Goal: Check status: Check status

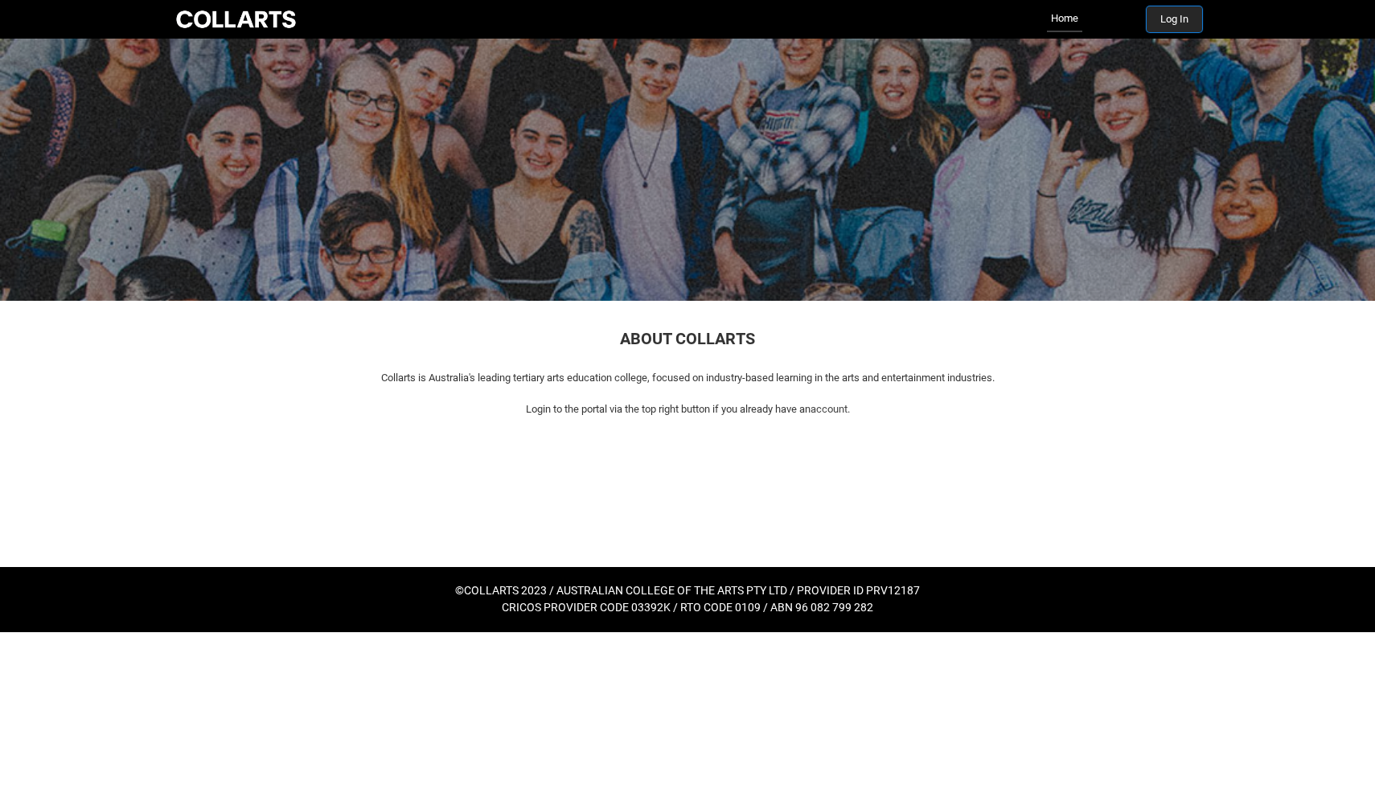
click at [1163, 22] on button "Log In" at bounding box center [1174, 19] width 55 height 26
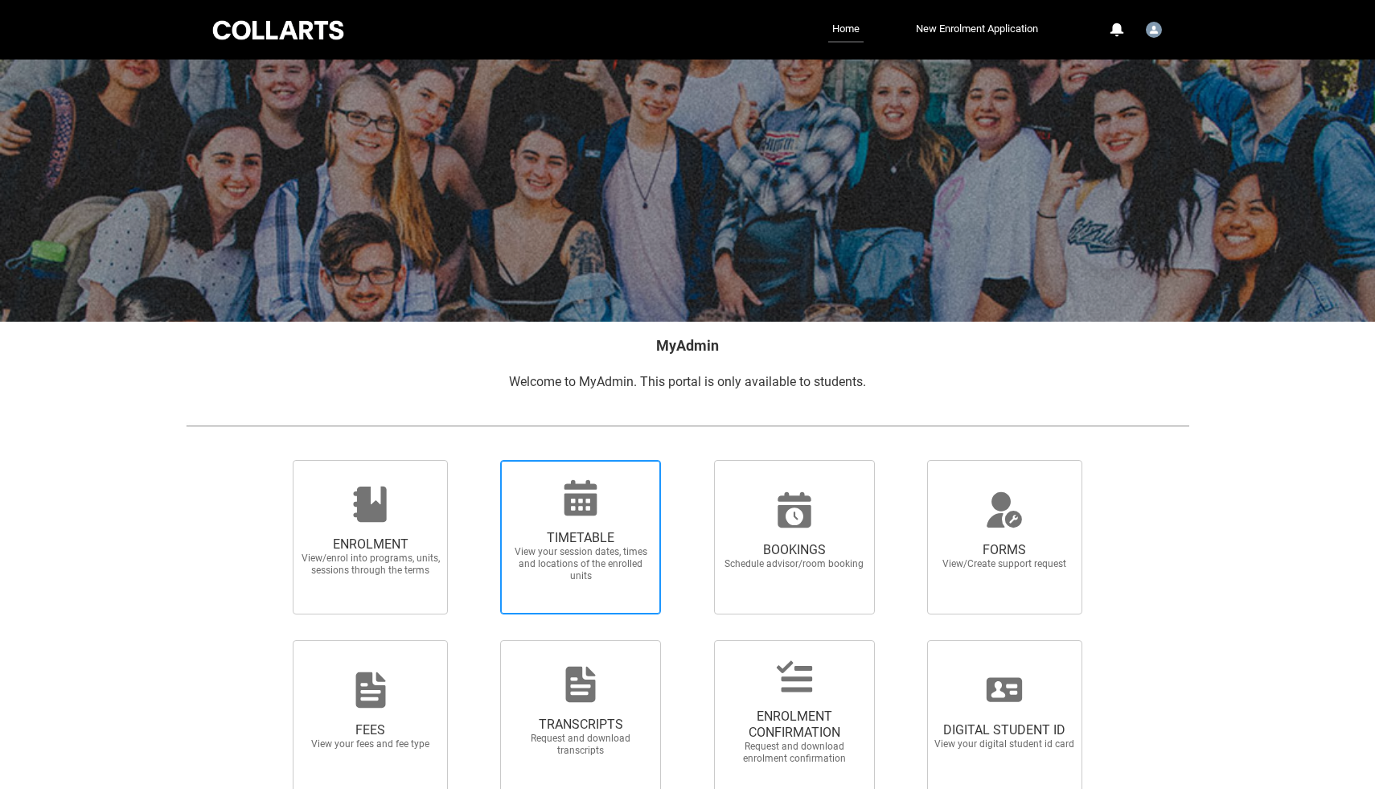
click at [638, 569] on span "View your session dates, times and locations of the enrolled units" at bounding box center [581, 564] width 142 height 36
click at [480, 460] on input "TIMETABLE View your session dates, times and locations of the enrolled units" at bounding box center [479, 459] width 1 height 1
radio input "true"
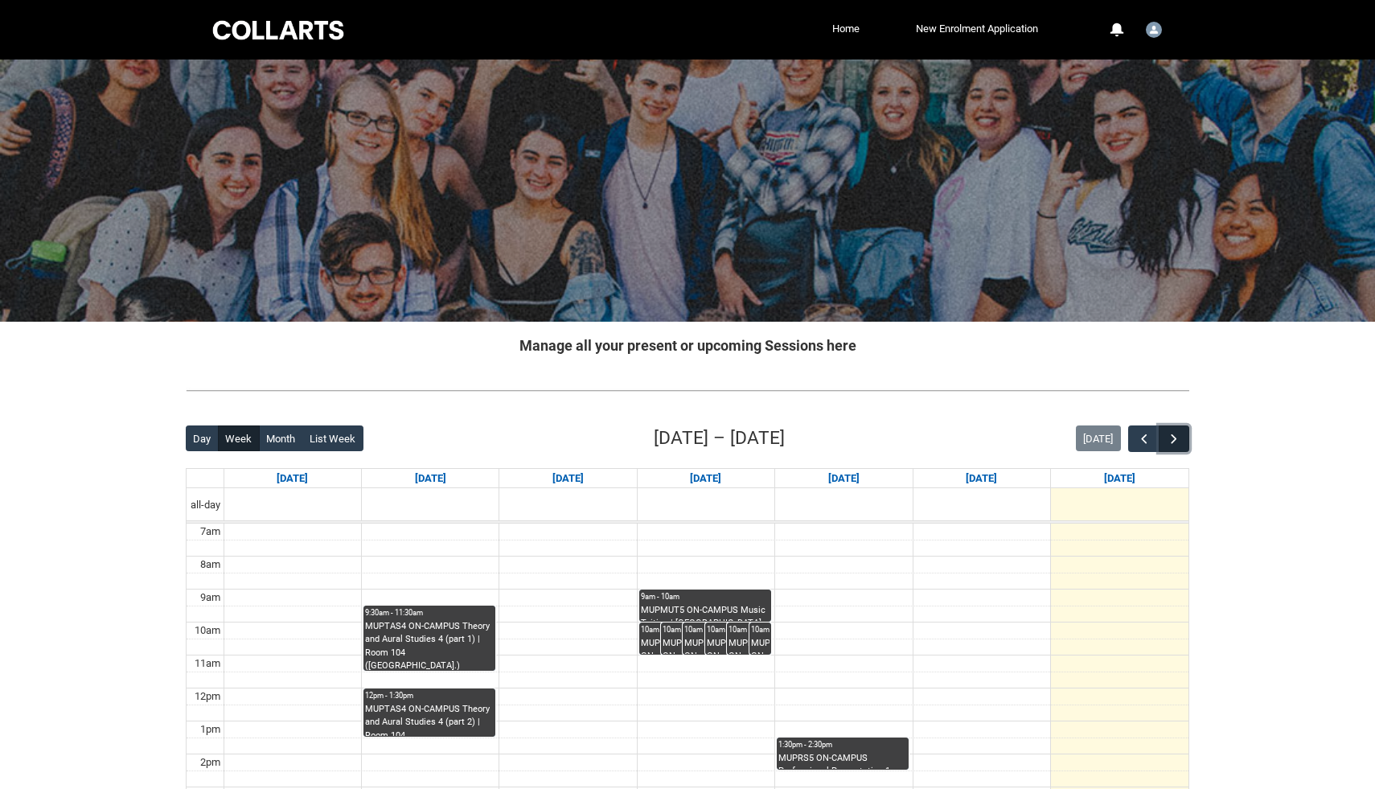
click at [1177, 440] on span "button" at bounding box center [1174, 439] width 16 height 16
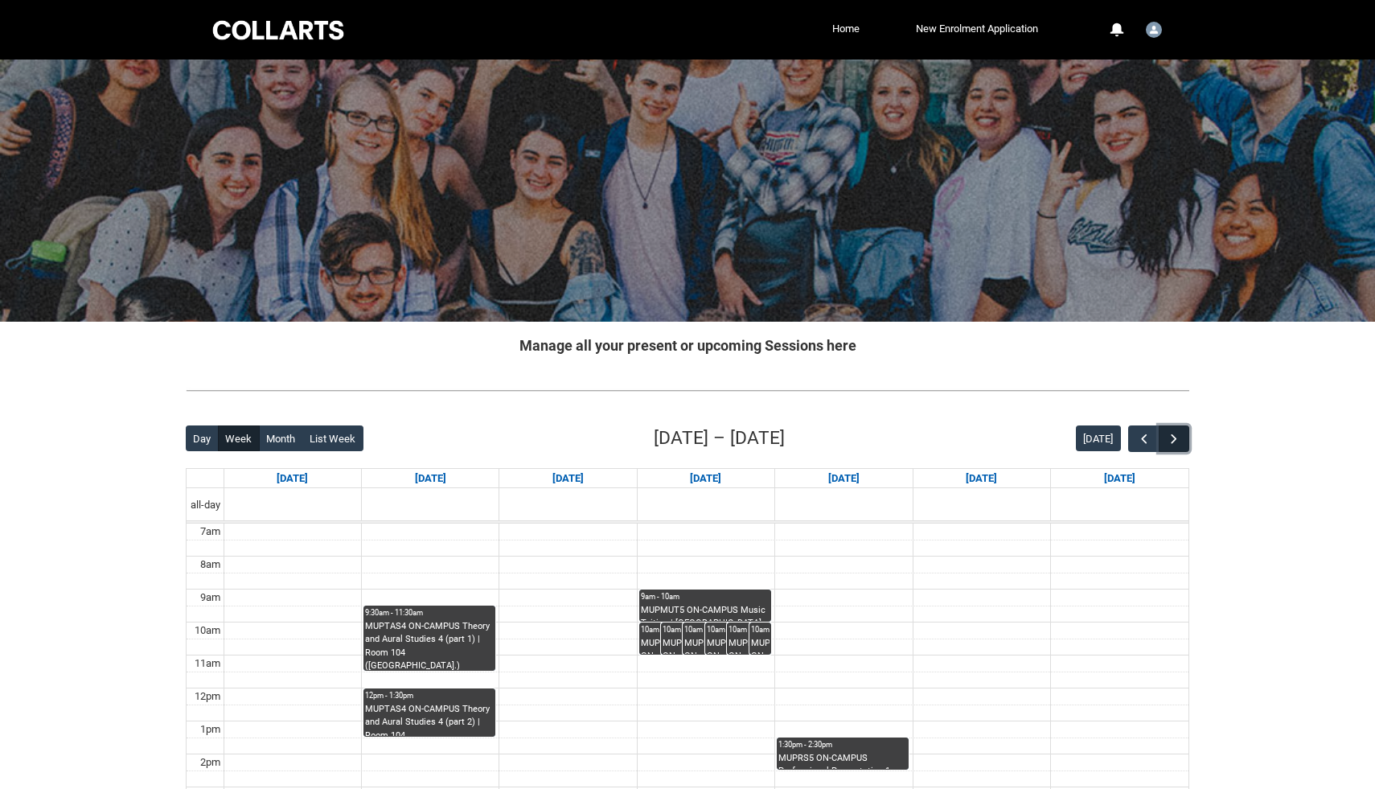
click at [1177, 440] on span "button" at bounding box center [1174, 439] width 16 height 16
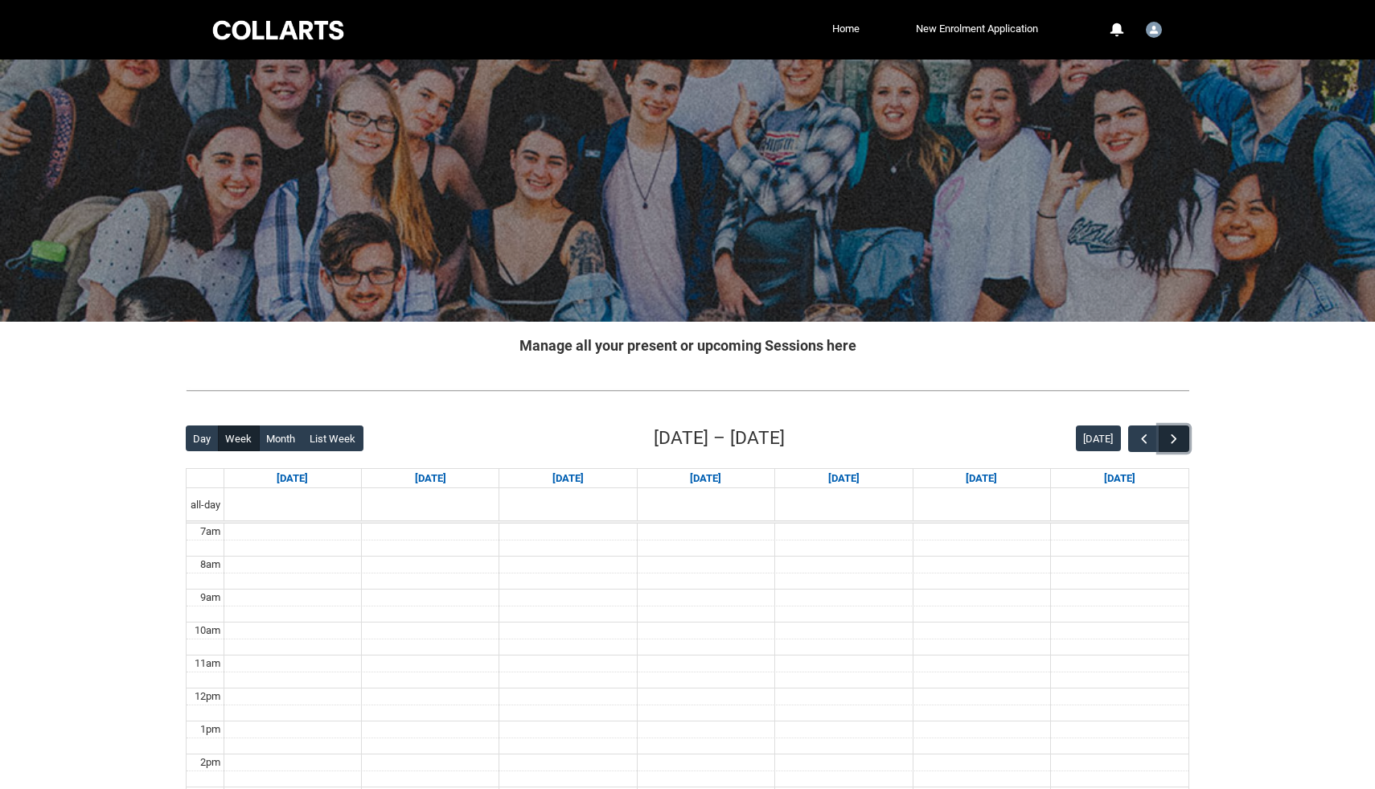
click at [1177, 440] on span "button" at bounding box center [1174, 439] width 16 height 16
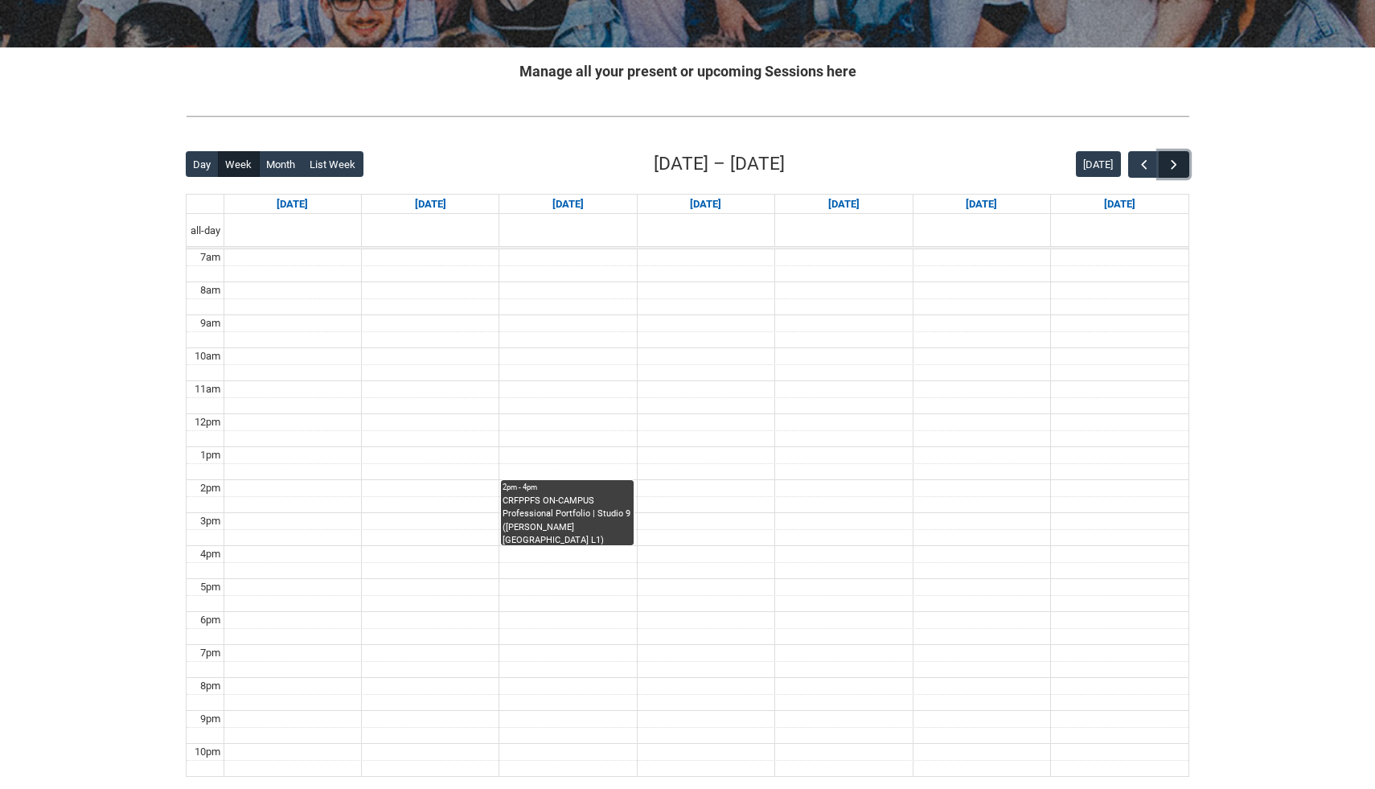
scroll to position [275, 0]
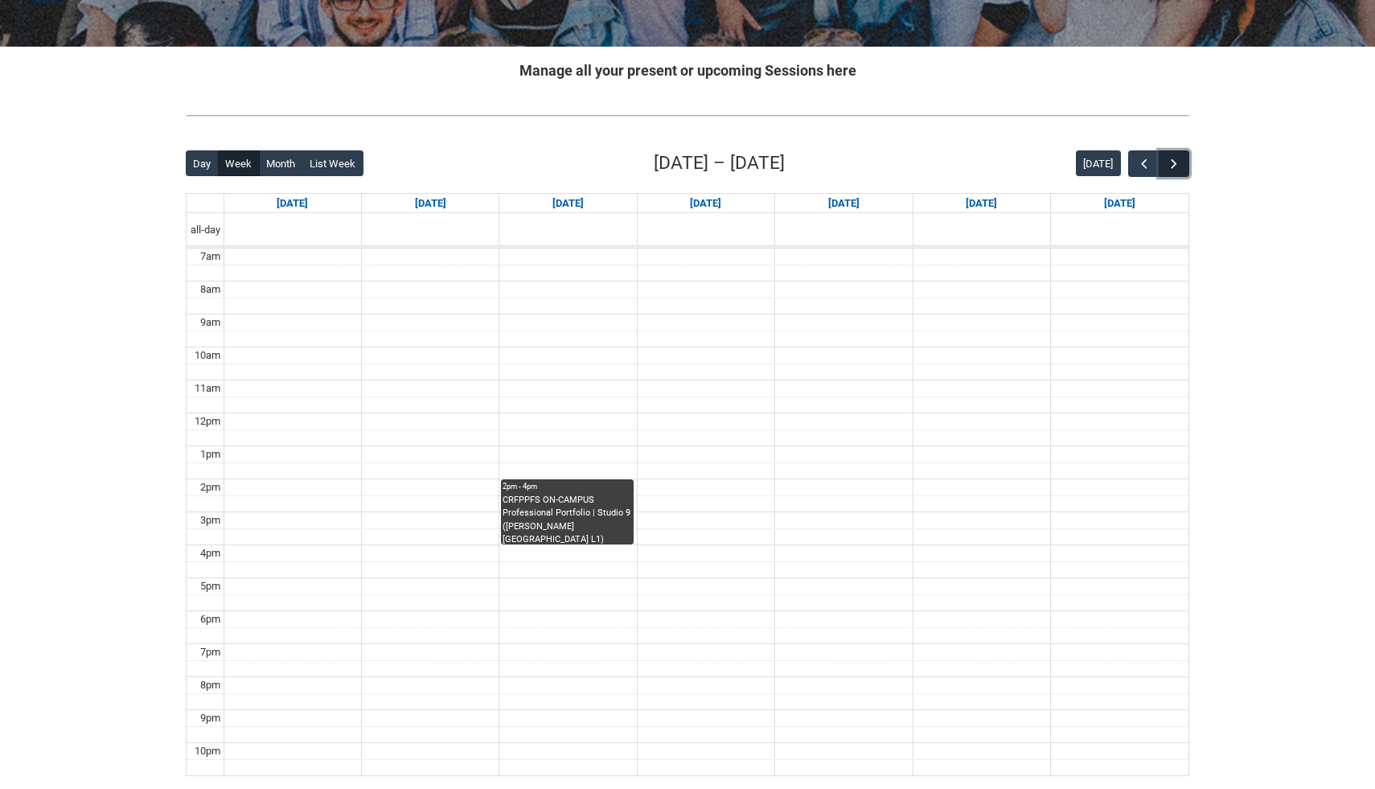
click at [1182, 155] on button "button" at bounding box center [1174, 163] width 31 height 27
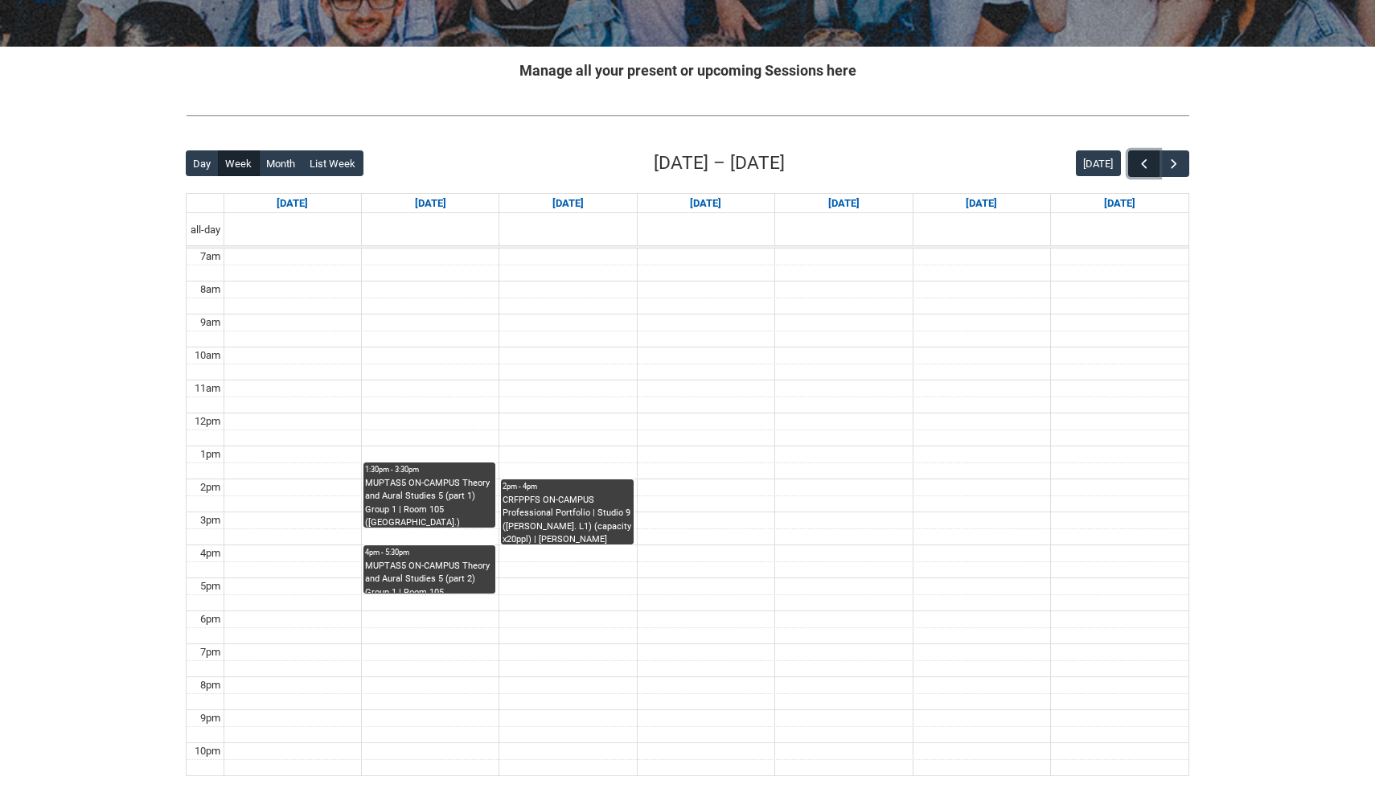
click at [1149, 162] on span "button" at bounding box center [1144, 164] width 16 height 16
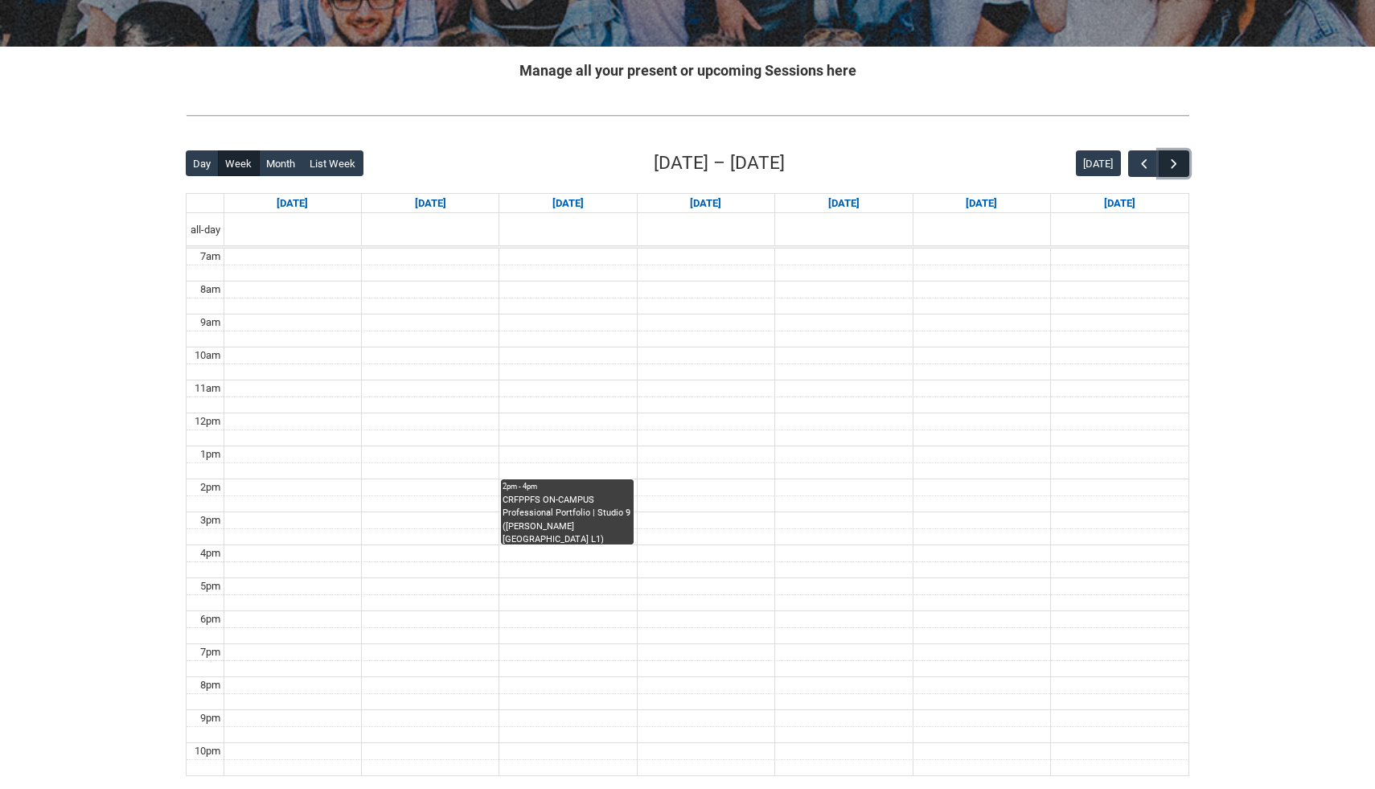
click at [1179, 161] on span "button" at bounding box center [1174, 164] width 16 height 16
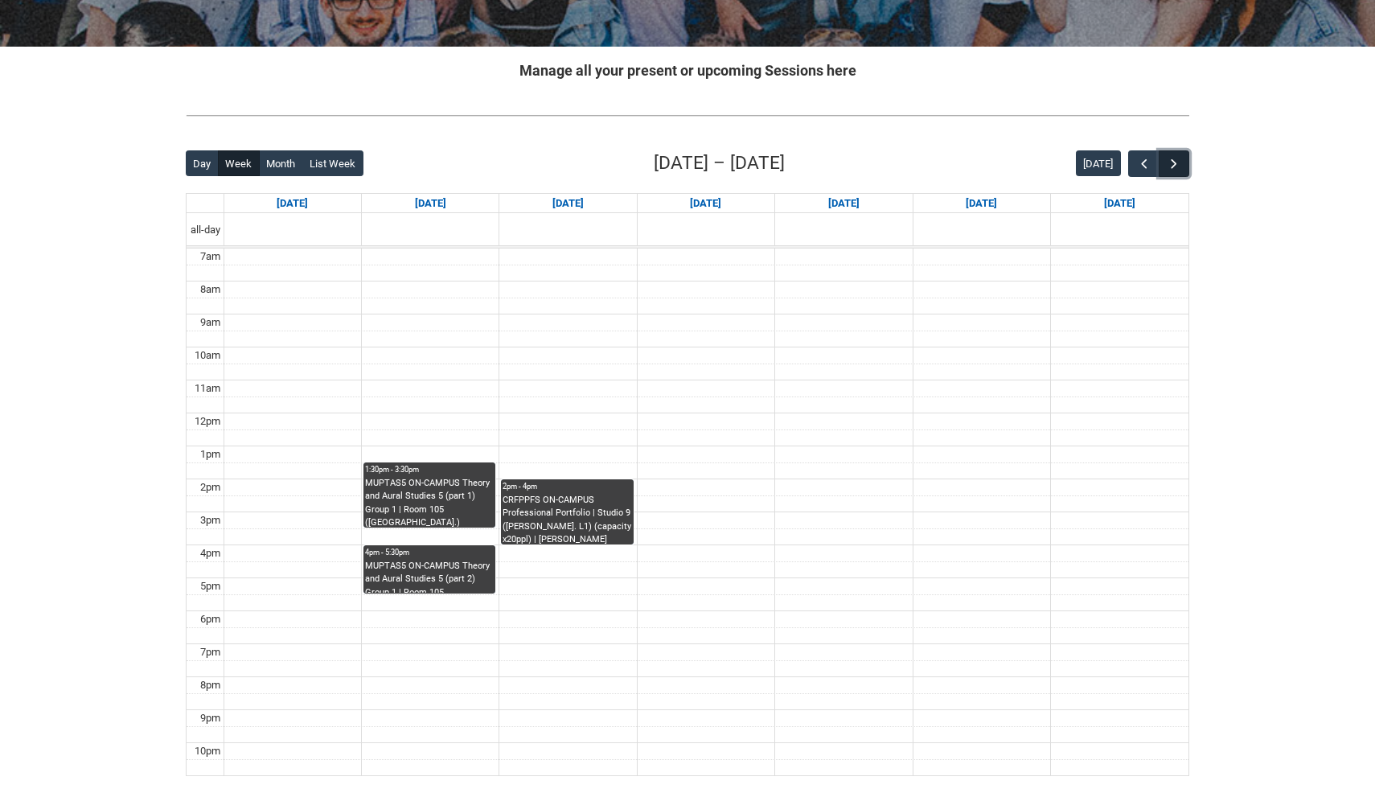
click at [1179, 161] on span "button" at bounding box center [1174, 164] width 16 height 16
click at [1150, 163] on span "button" at bounding box center [1144, 164] width 16 height 16
